Goal: Transaction & Acquisition: Purchase product/service

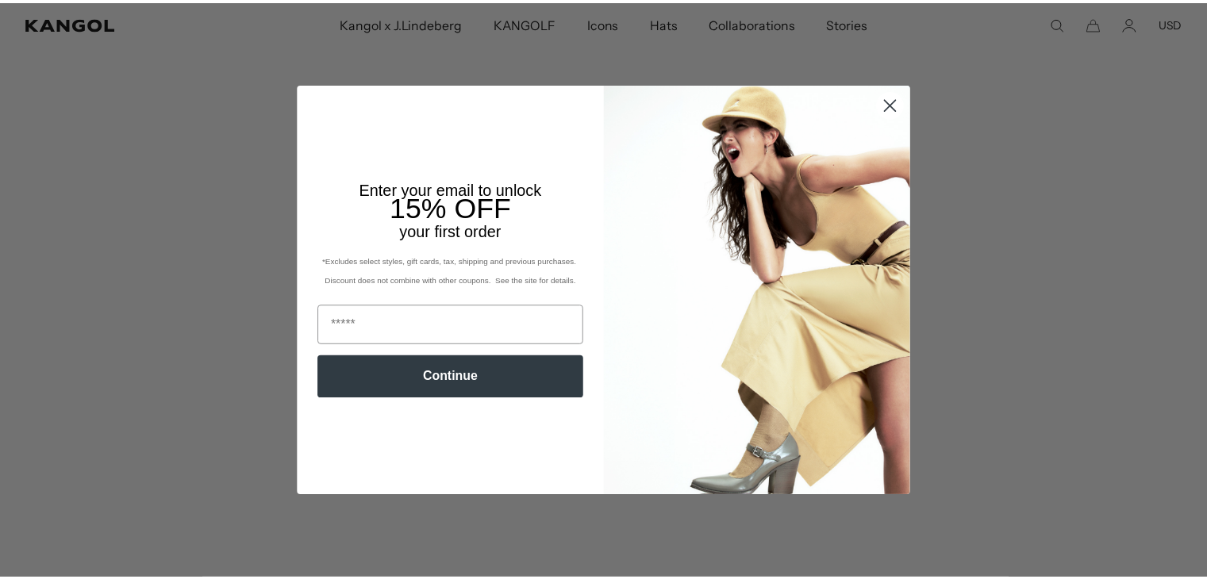
scroll to position [0, 327]
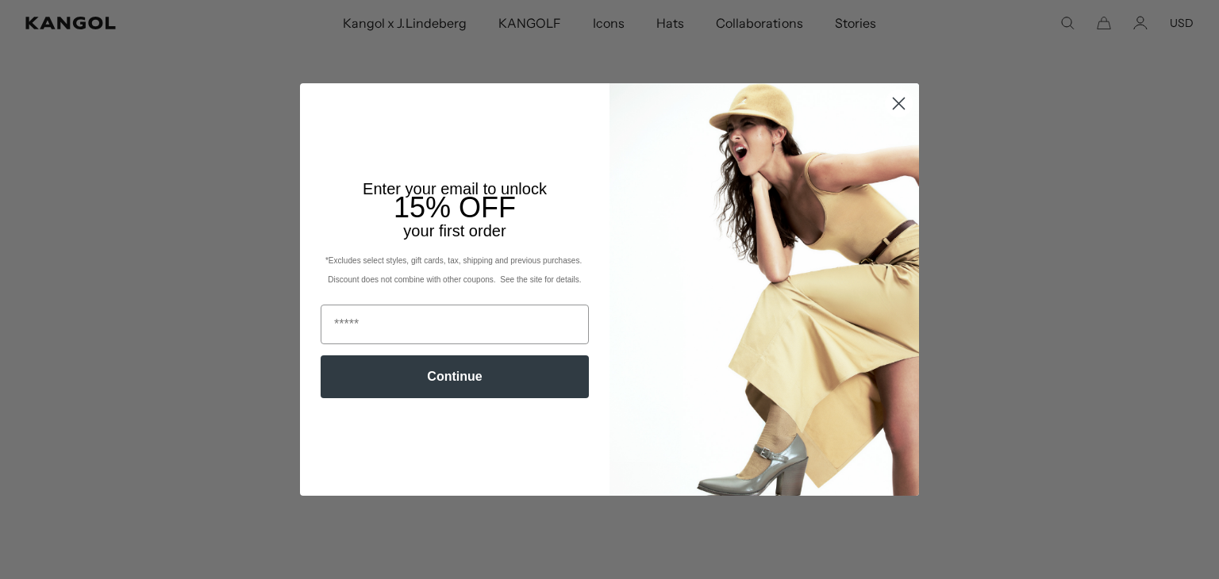
drag, startPoint x: 0, startPoint y: 0, endPoint x: 893, endPoint y: 103, distance: 898.5
click at [893, 103] on icon "Close dialog" at bounding box center [898, 103] width 11 height 11
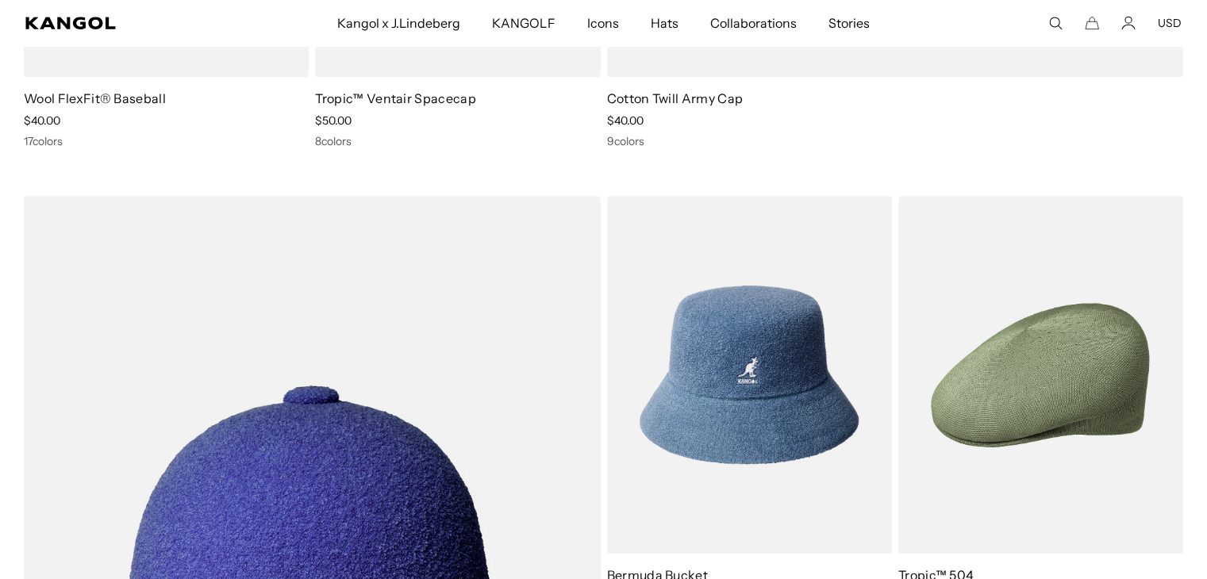
scroll to position [0, 0]
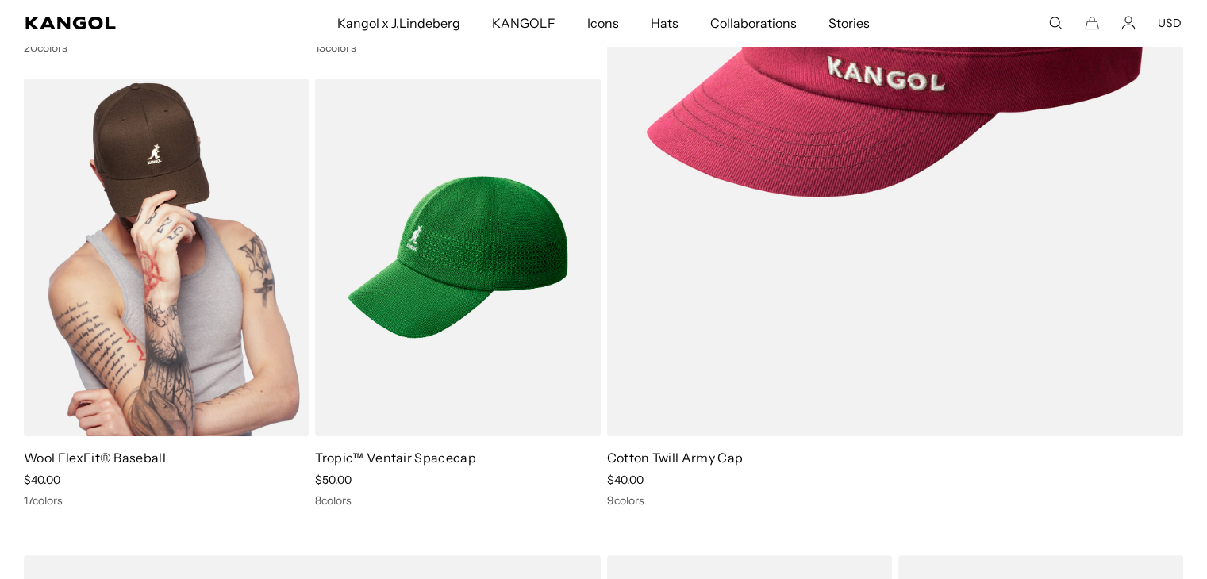
click at [178, 294] on img at bounding box center [166, 258] width 285 height 358
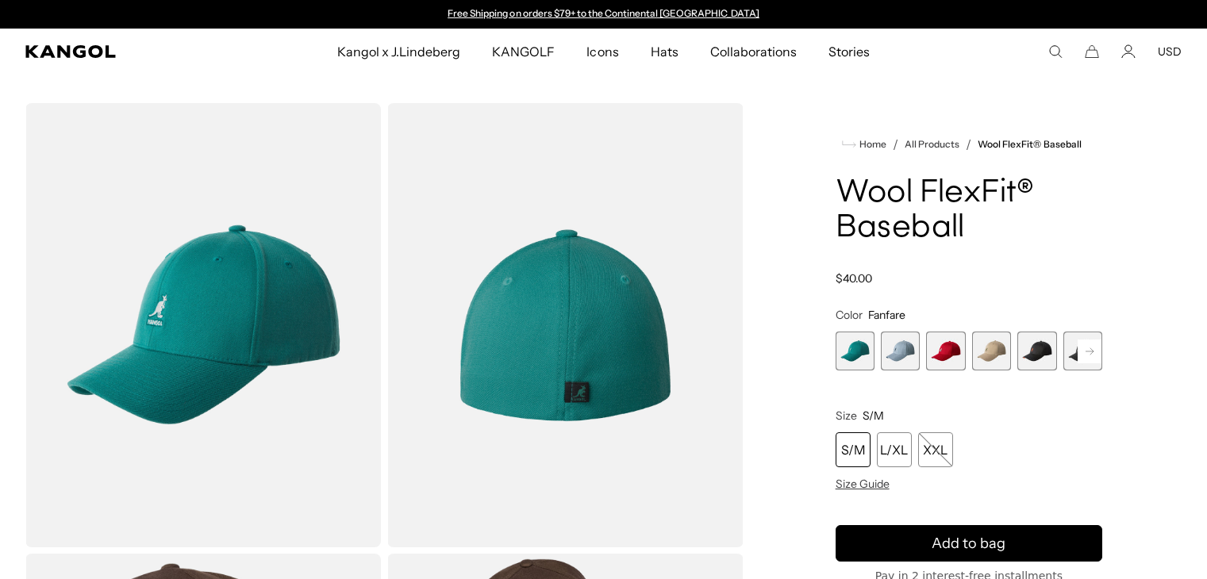
click at [926, 221] on h1 "Wool FlexFit® Baseball" at bounding box center [968, 211] width 267 height 70
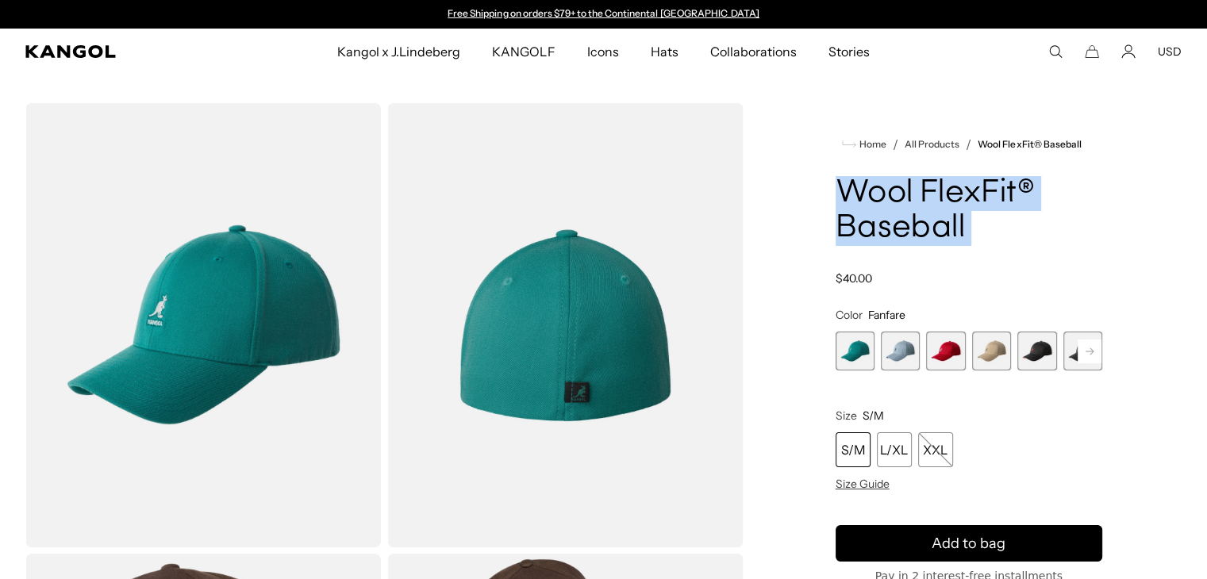
click at [926, 221] on h1 "Wool FlexFit® Baseball" at bounding box center [968, 211] width 267 height 70
